Goal: Download file/media

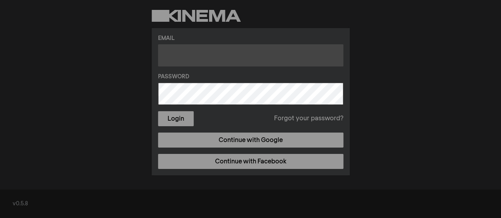
click at [224, 57] on input "text" at bounding box center [250, 55] width 185 height 22
type input "[EMAIL_ADDRESS][PERSON_NAME][DOMAIN_NAME]"
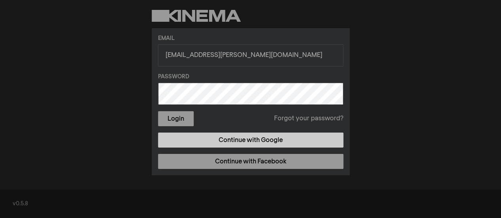
click at [255, 141] on link "Continue with Google" at bounding box center [250, 140] width 185 height 15
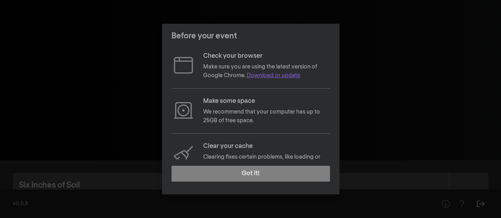
click at [281, 76] on link "Download or update" at bounding box center [273, 76] width 53 height 6
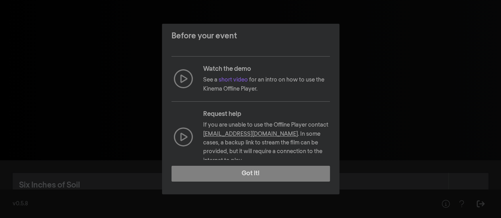
scroll to position [123, 0]
click at [238, 80] on link "short video" at bounding box center [232, 79] width 29 height 6
drag, startPoint x: 480, startPoint y: 0, endPoint x: 357, endPoint y: 126, distance: 176.3
click at [357, 126] on div "Before your event Check your browser Make sure you are using the latest version…" at bounding box center [250, 109] width 501 height 218
